Goal: Check status: Check status

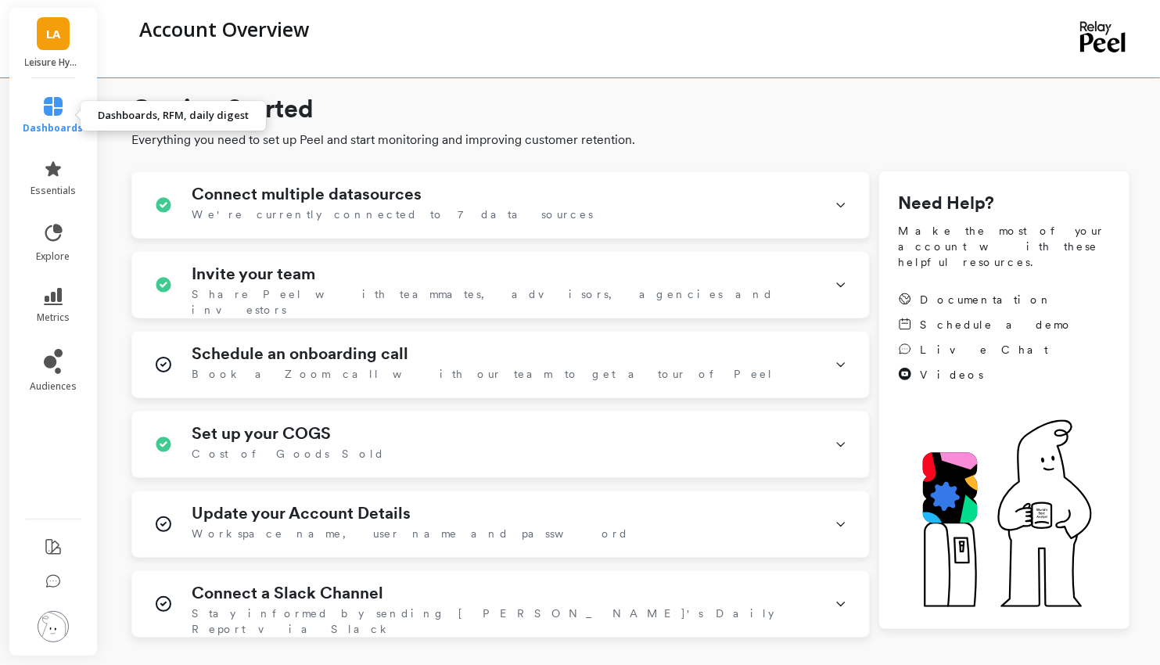
click at [52, 114] on icon at bounding box center [53, 106] width 19 height 19
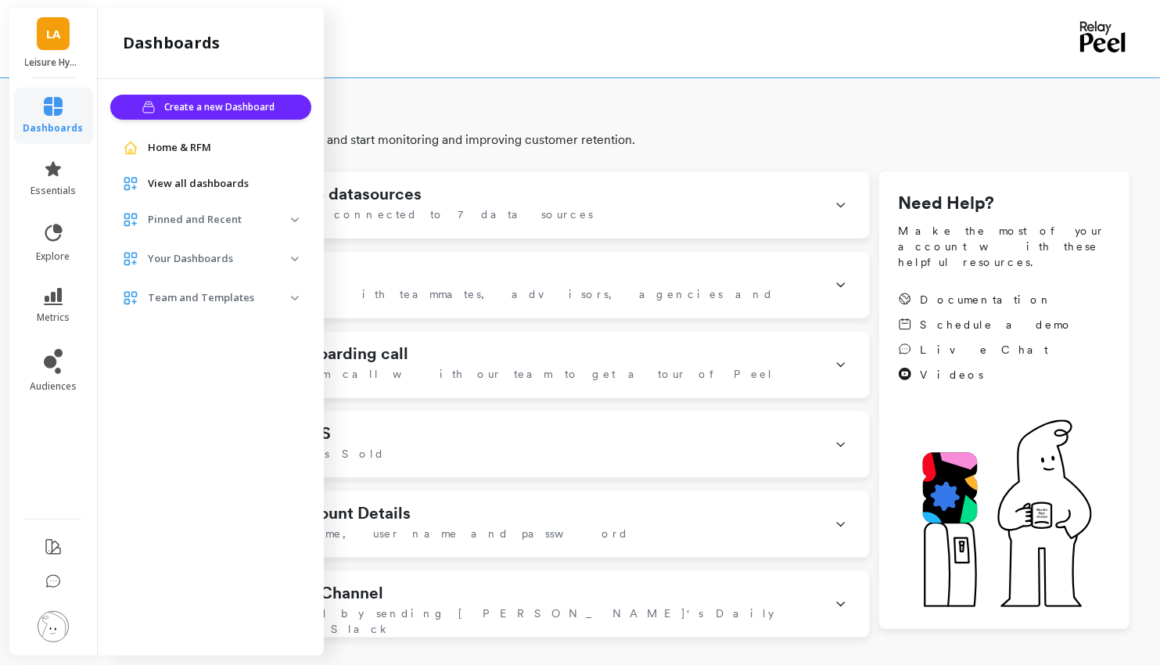
click at [260, 257] on p "Your Dashboards" at bounding box center [219, 259] width 143 height 16
click at [223, 320] on p "[US_STATE] [HEB] Amazon" at bounding box center [201, 321] width 116 height 13
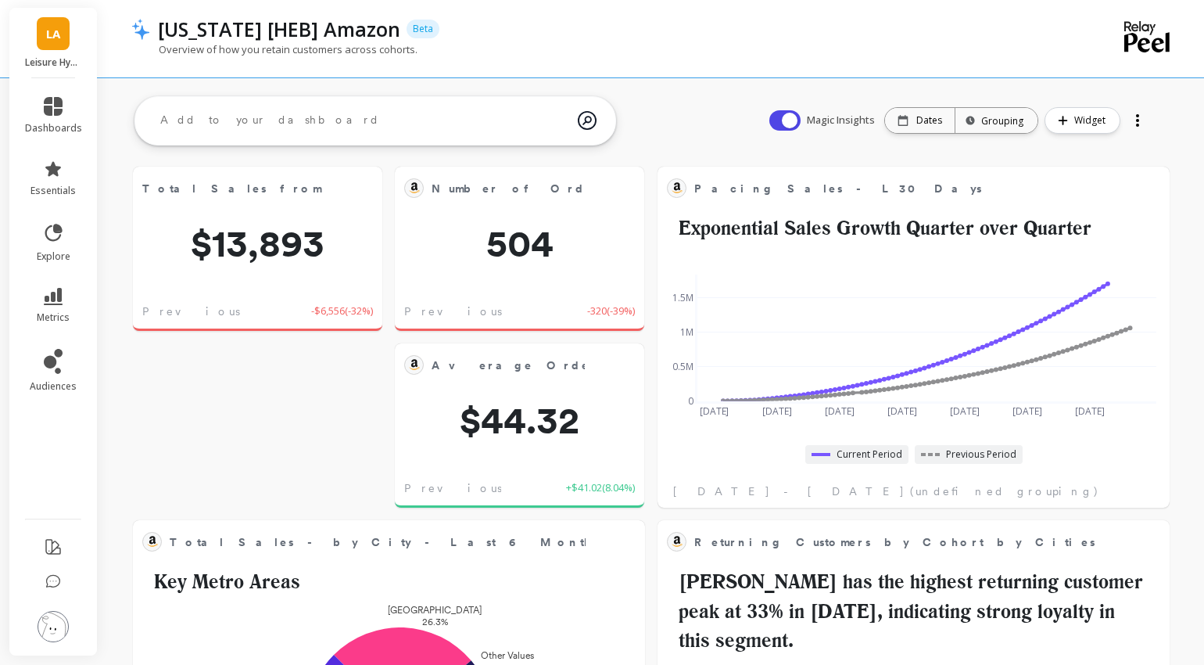
scroll to position [430, 479]
click at [306, 276] on div "Total Sales from new customers Edit Widget & Insights $13,893 Previous Week -$6…" at bounding box center [257, 249] width 249 height 164
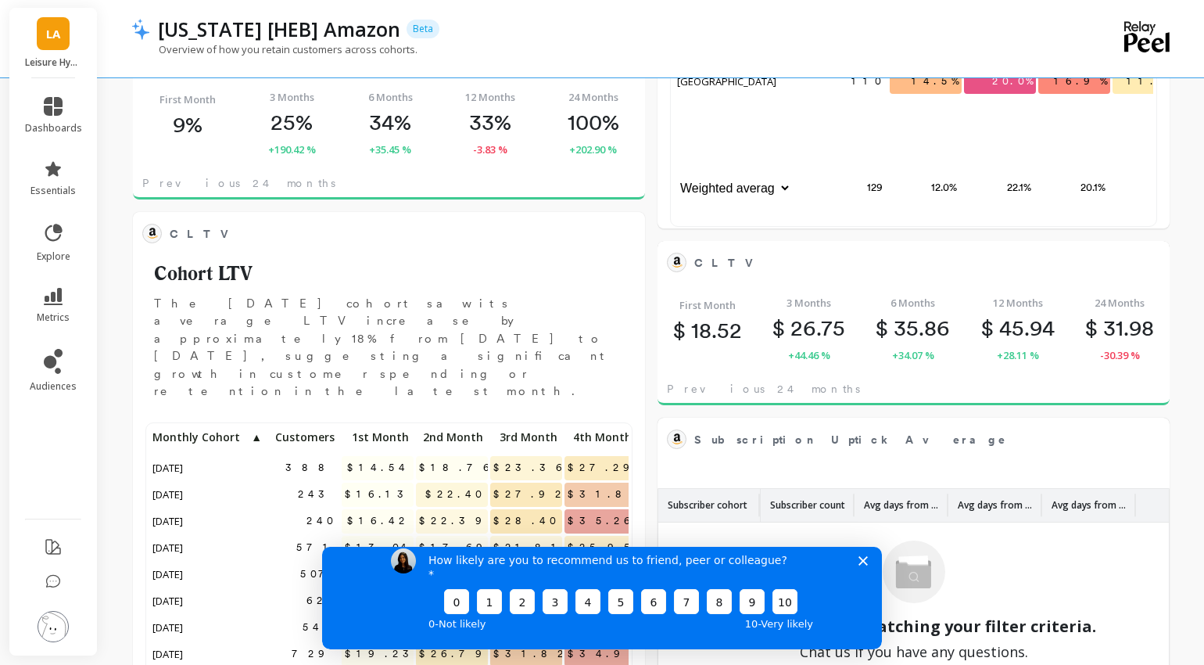
scroll to position [897, 0]
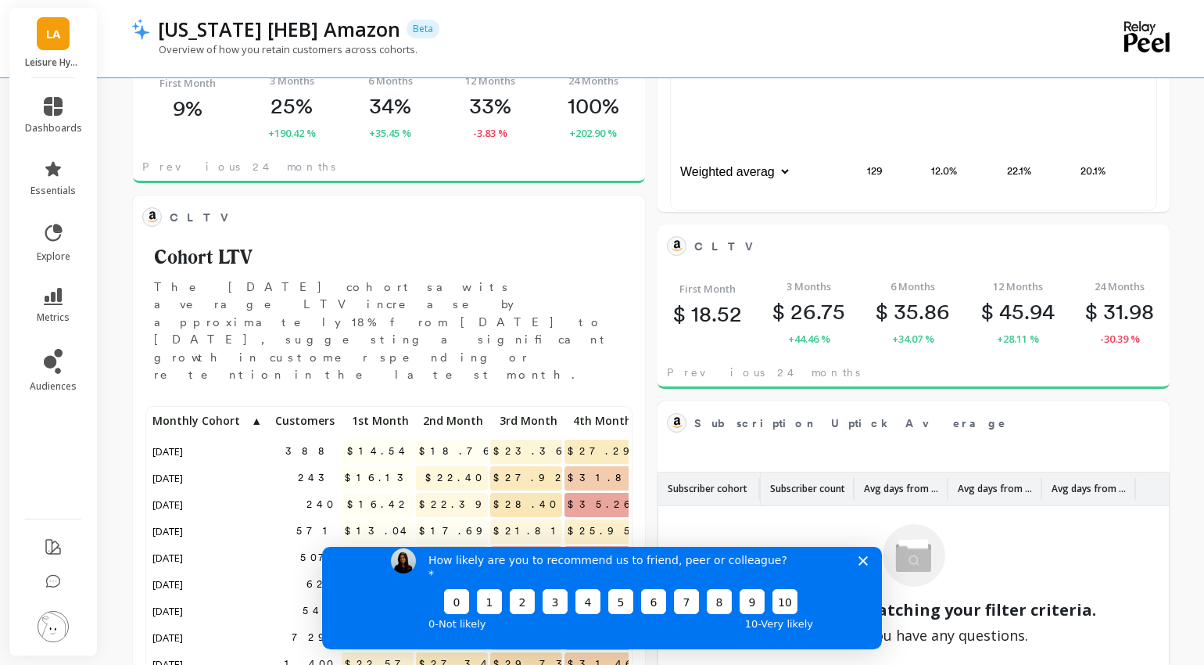
click at [863, 565] on icon "Close survey" at bounding box center [863, 559] width 9 height 9
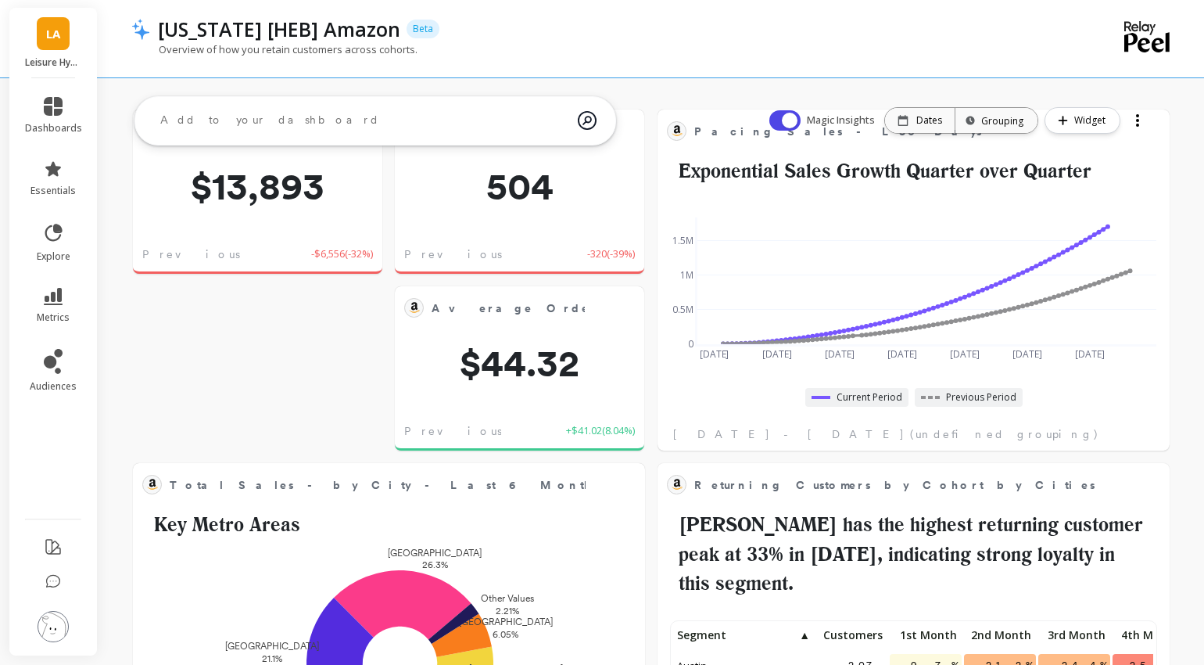
scroll to position [0, 0]
